Goal: Task Accomplishment & Management: Complete application form

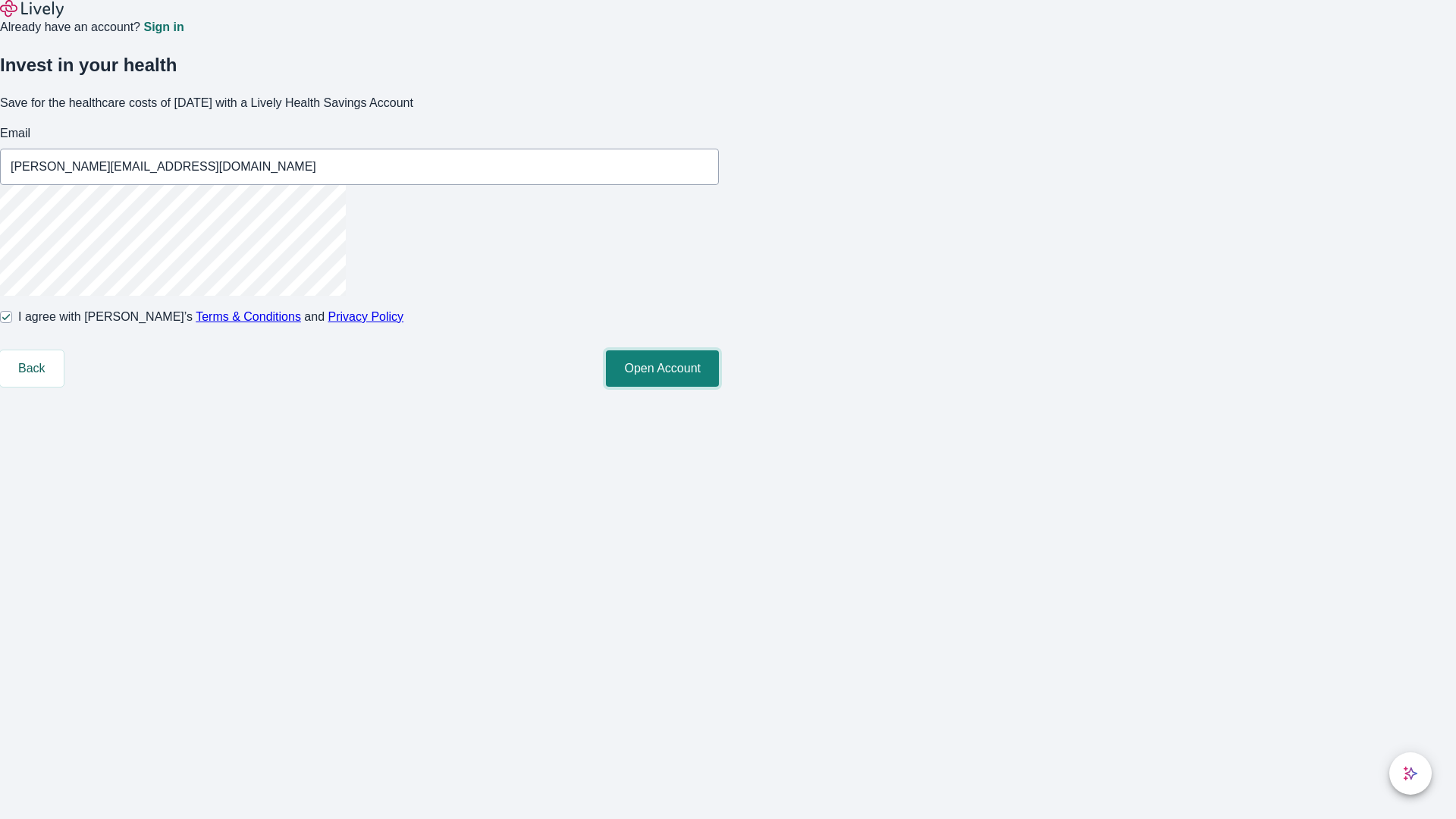
click at [719, 386] on button "Open Account" at bounding box center [662, 368] width 113 height 36
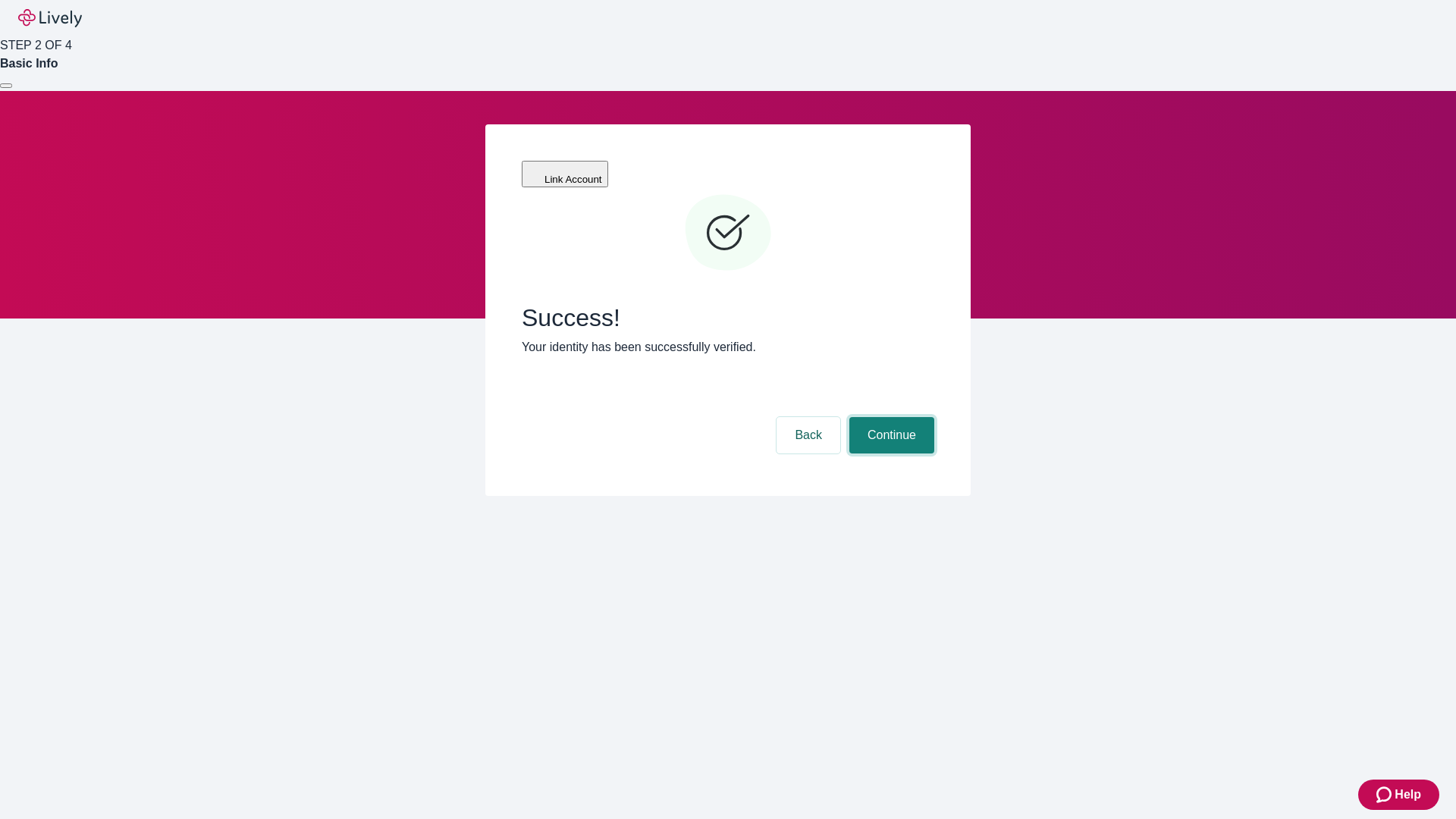
click at [890, 417] on button "Continue" at bounding box center [893, 435] width 85 height 36
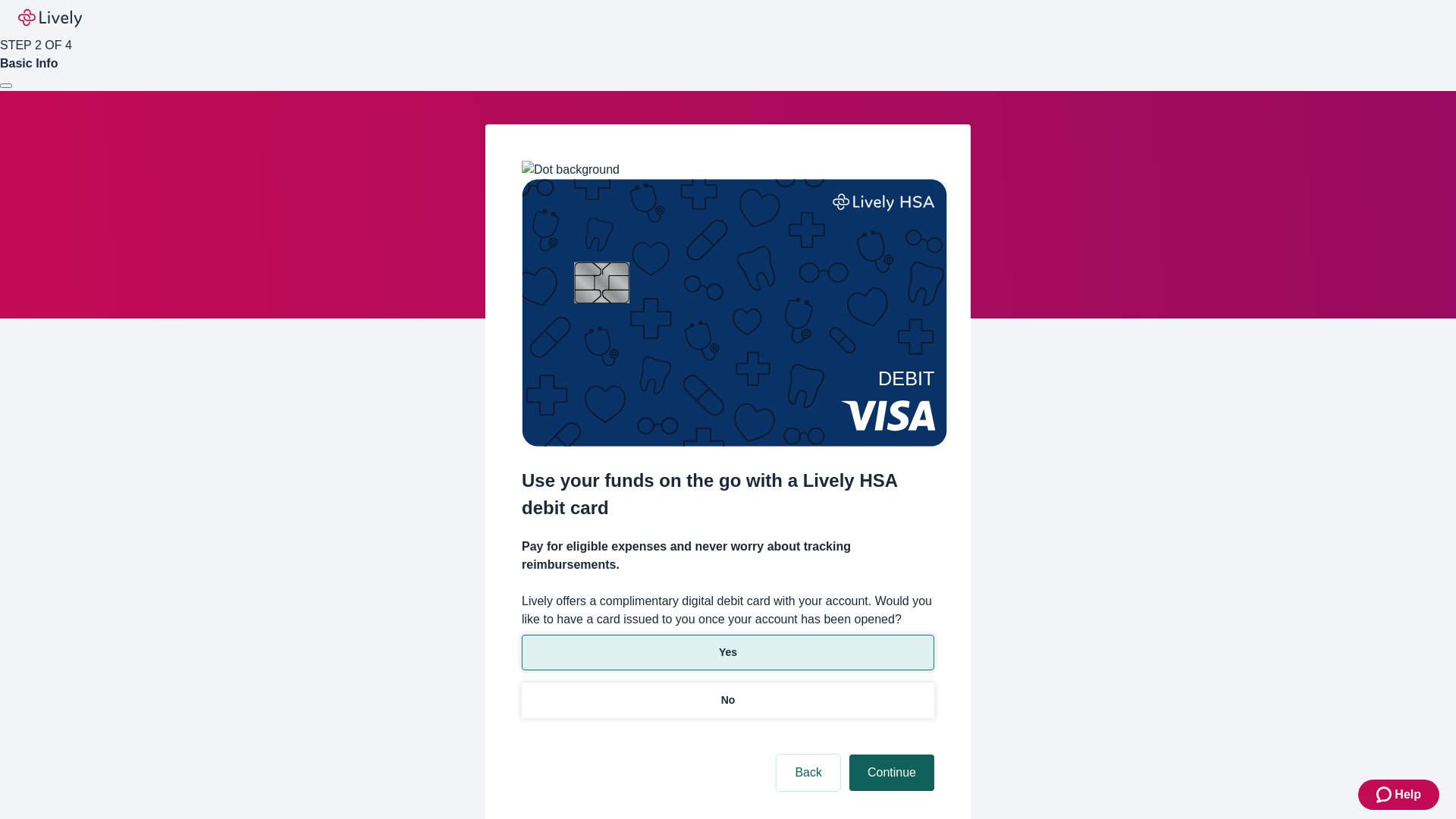
click at [728, 692] on p "No" at bounding box center [728, 700] width 15 height 16
click at [890, 755] on button "Continue" at bounding box center [893, 773] width 85 height 36
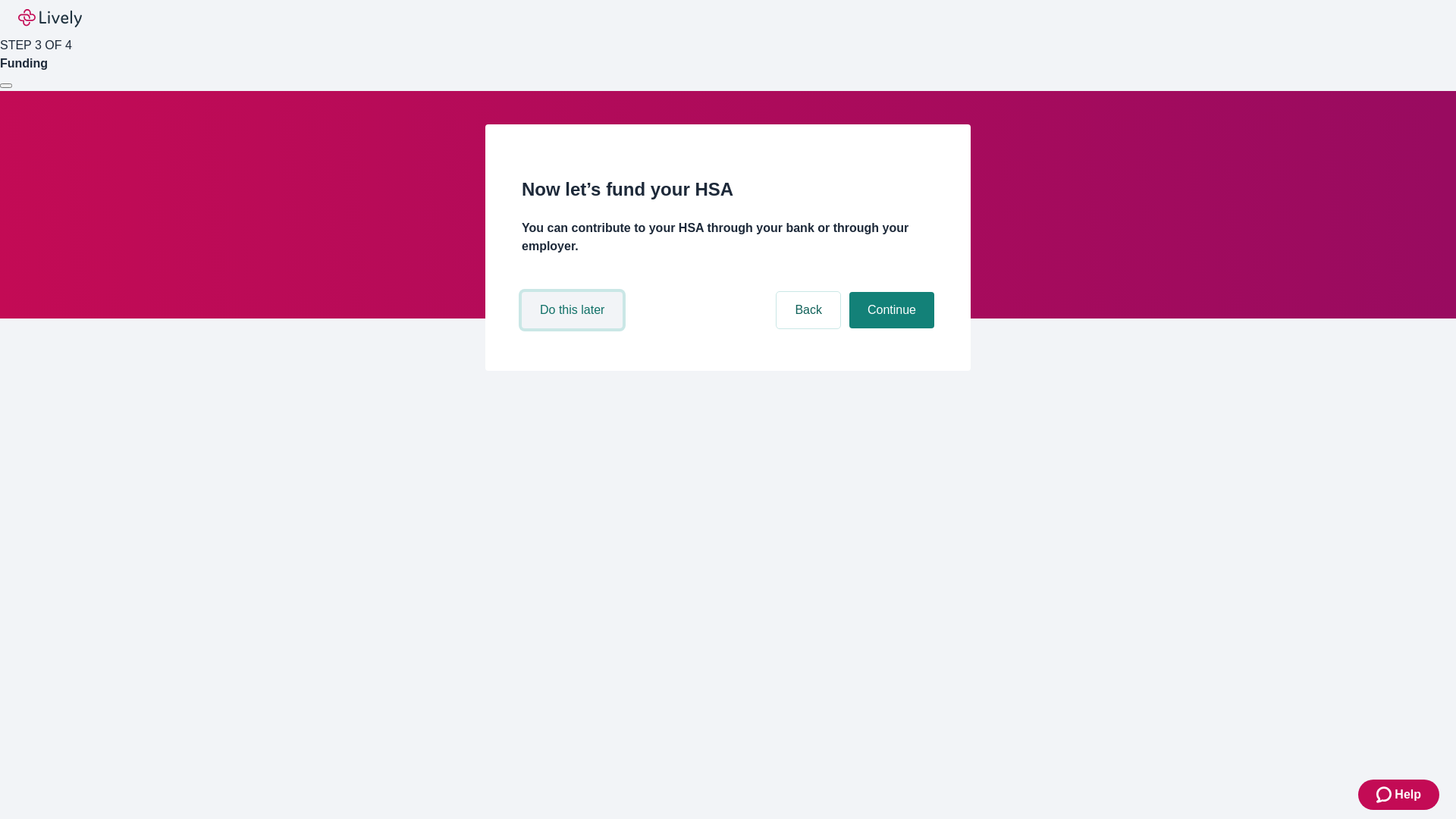
click at [574, 328] on button "Do this later" at bounding box center [572, 310] width 101 height 36
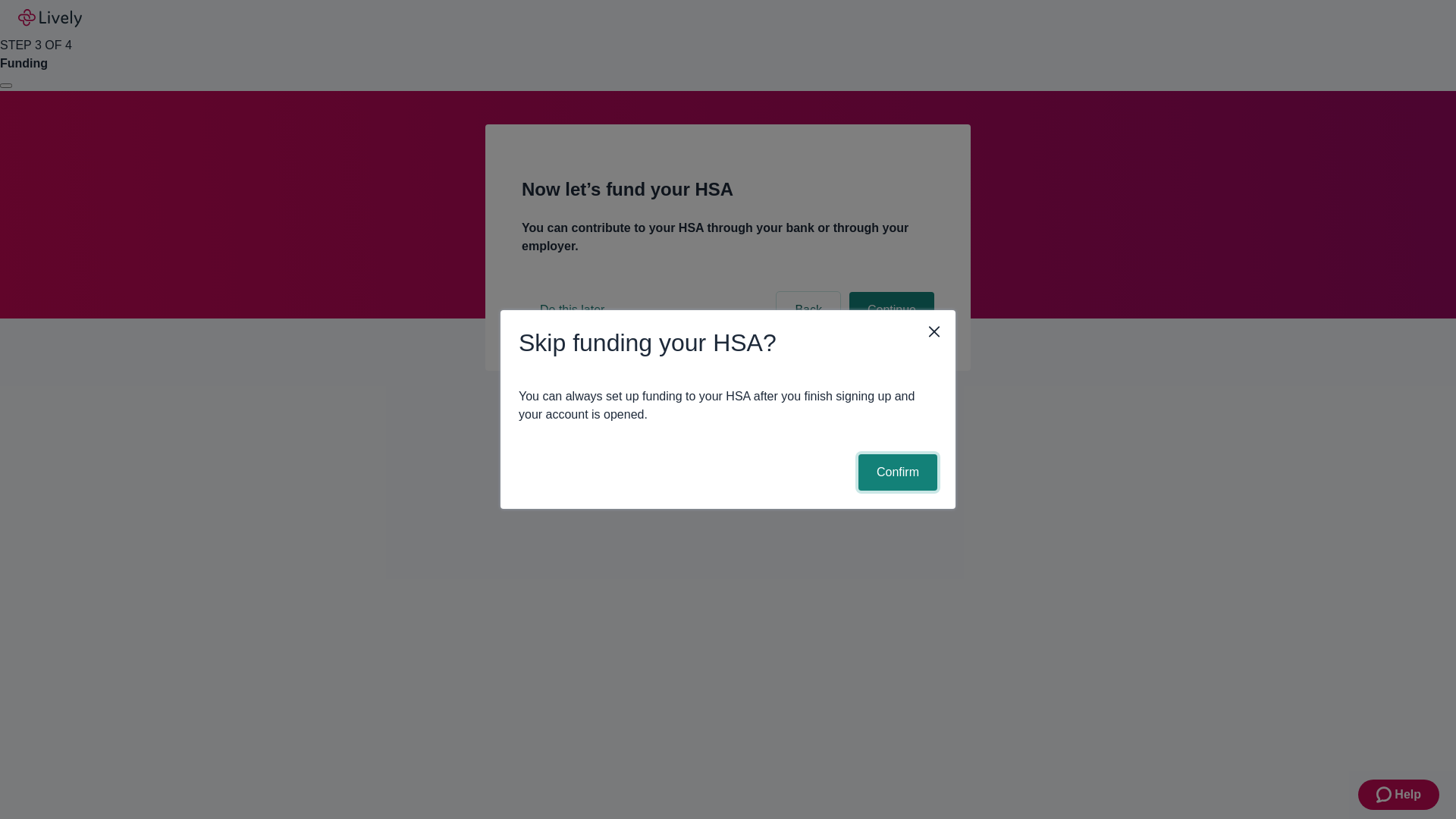
click at [896, 473] on button "Confirm" at bounding box center [898, 473] width 79 height 36
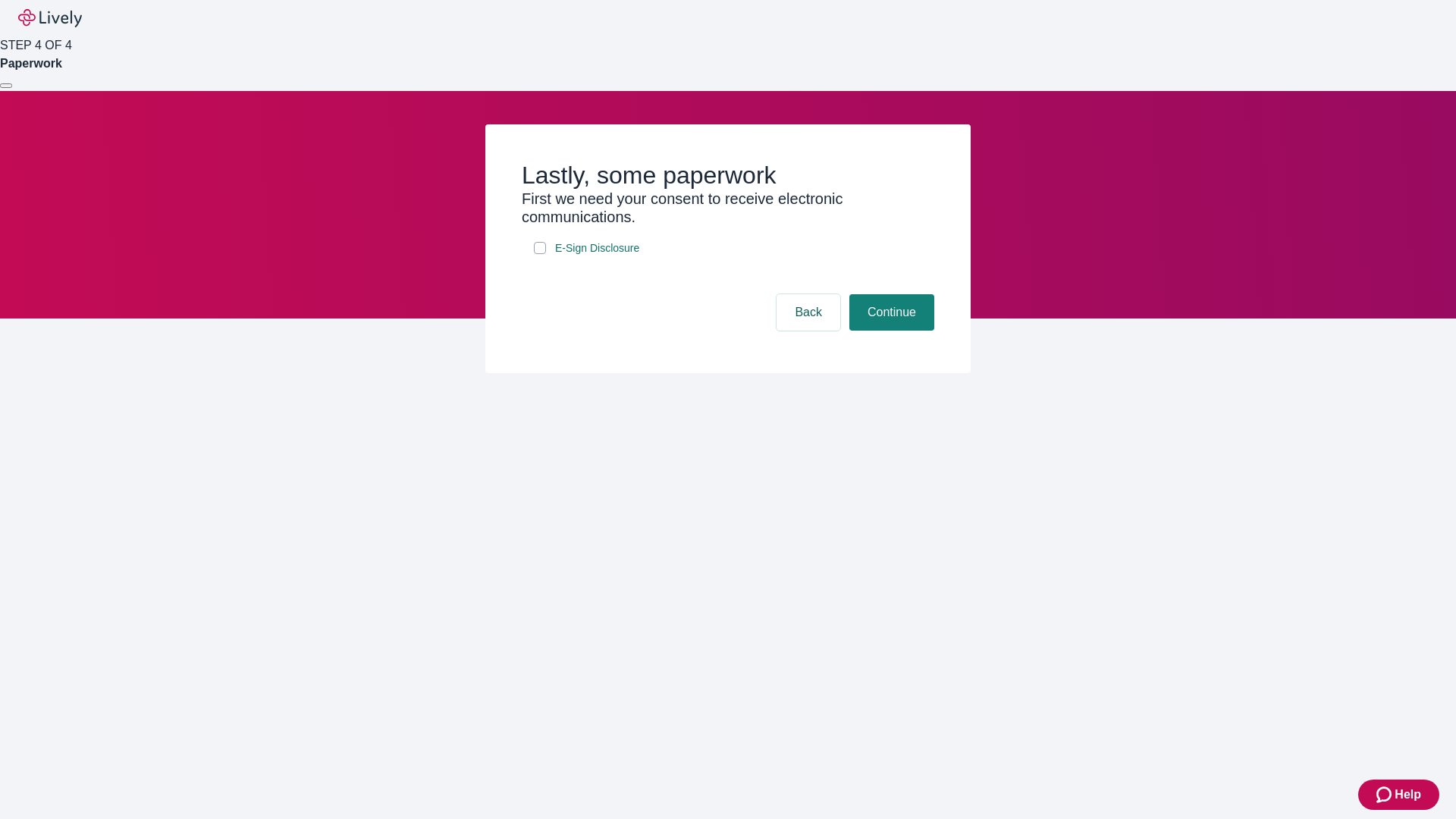
click at [540, 254] on input "E-Sign Disclosure" at bounding box center [540, 248] width 12 height 12
checkbox input "true"
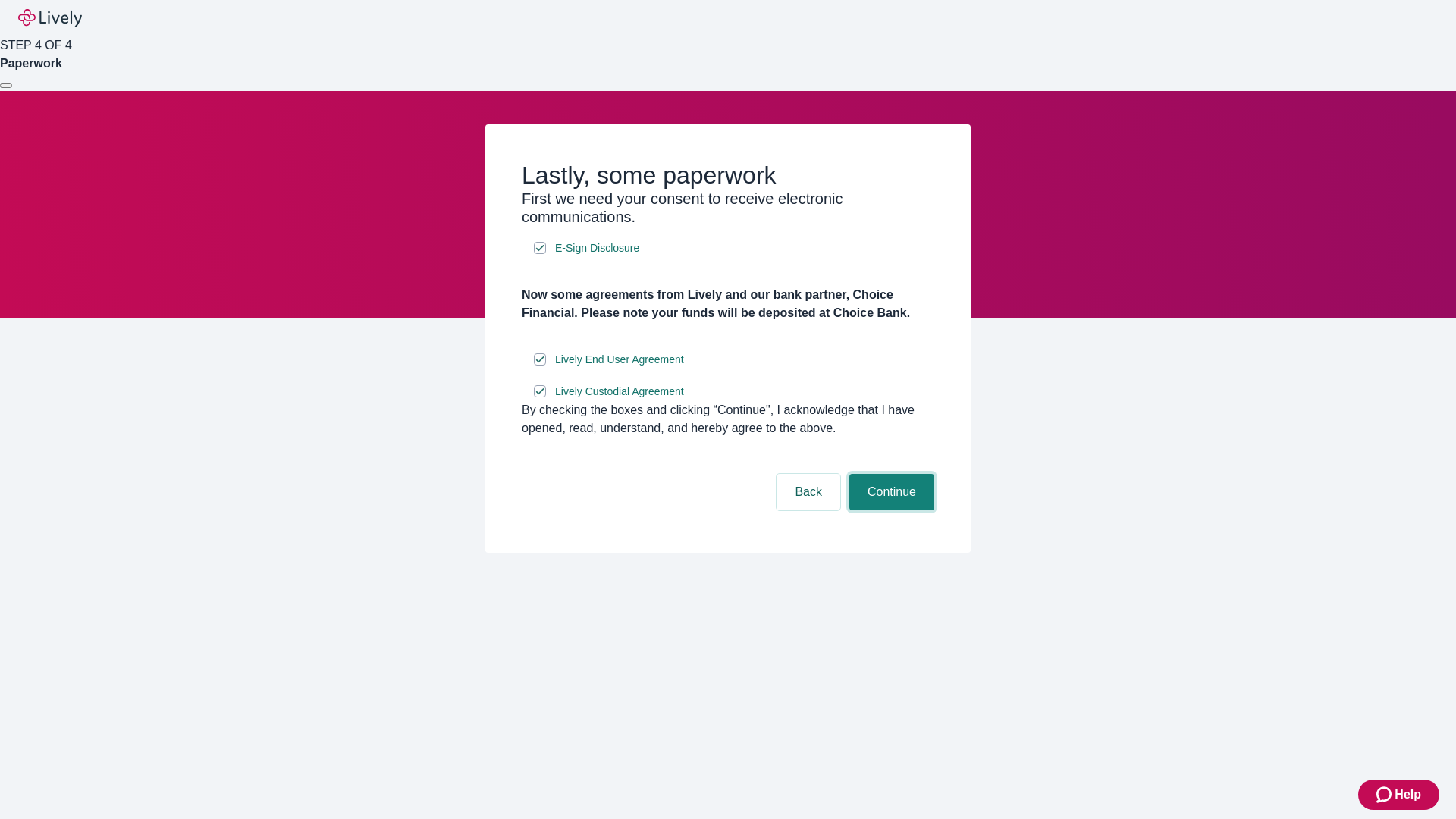
click at [890, 511] on button "Continue" at bounding box center [893, 492] width 85 height 36
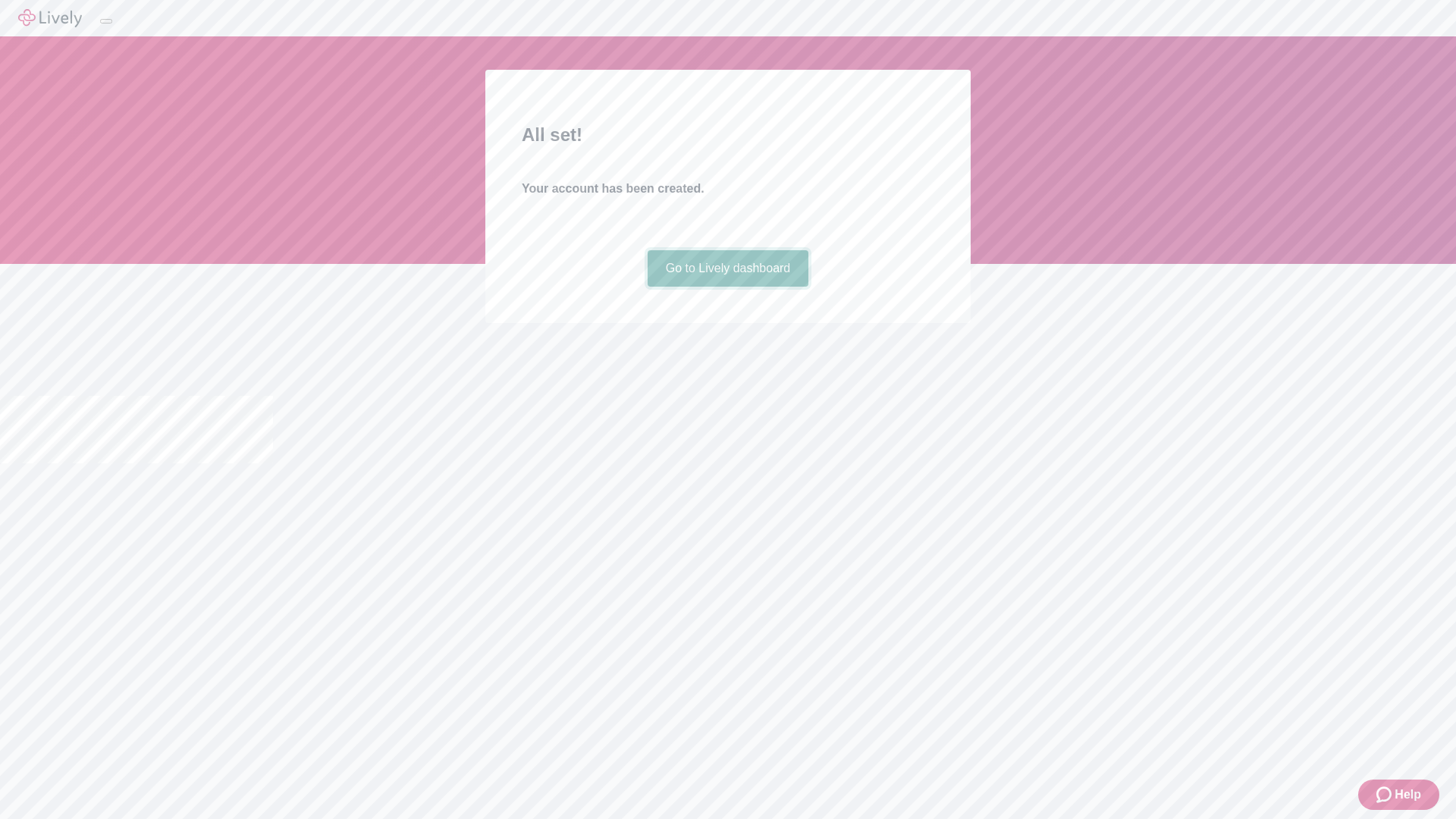
click at [728, 287] on link "Go to Lively dashboard" at bounding box center [728, 268] width 161 height 36
